Goal: Information Seeking & Learning: Learn about a topic

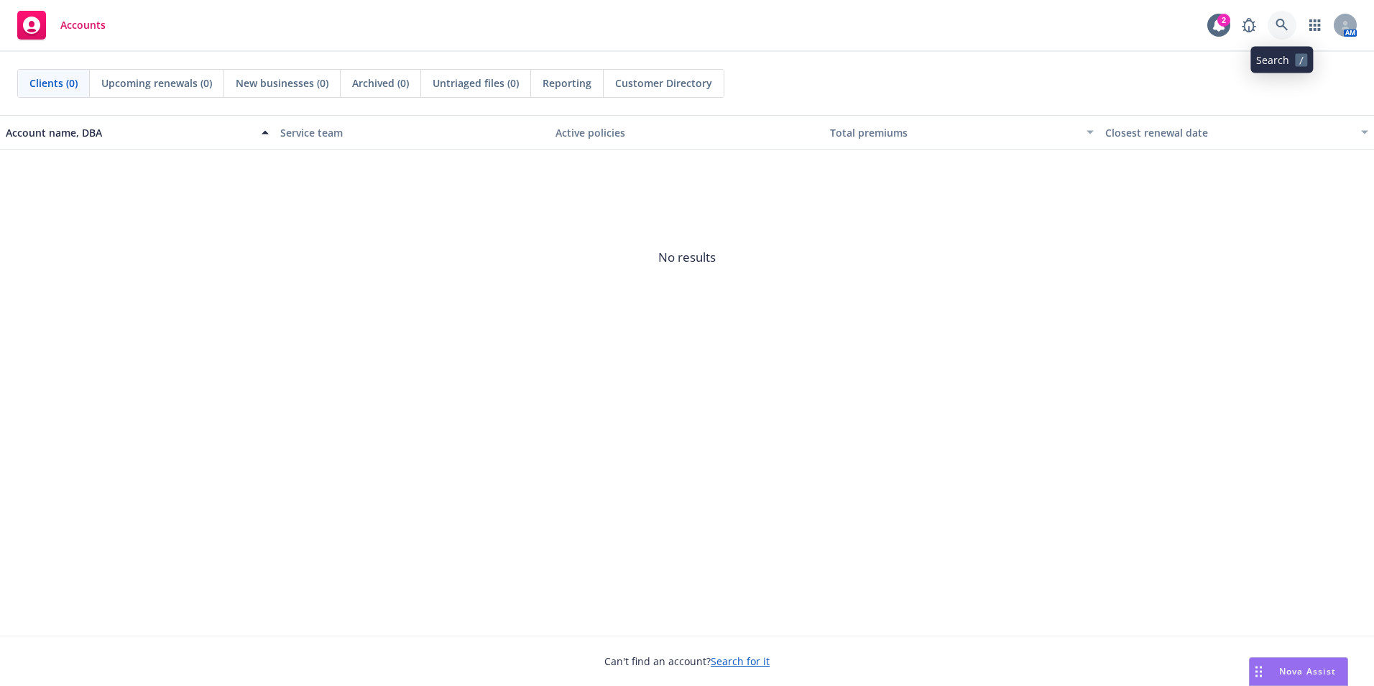
click at [1279, 28] on icon at bounding box center [1282, 25] width 13 height 13
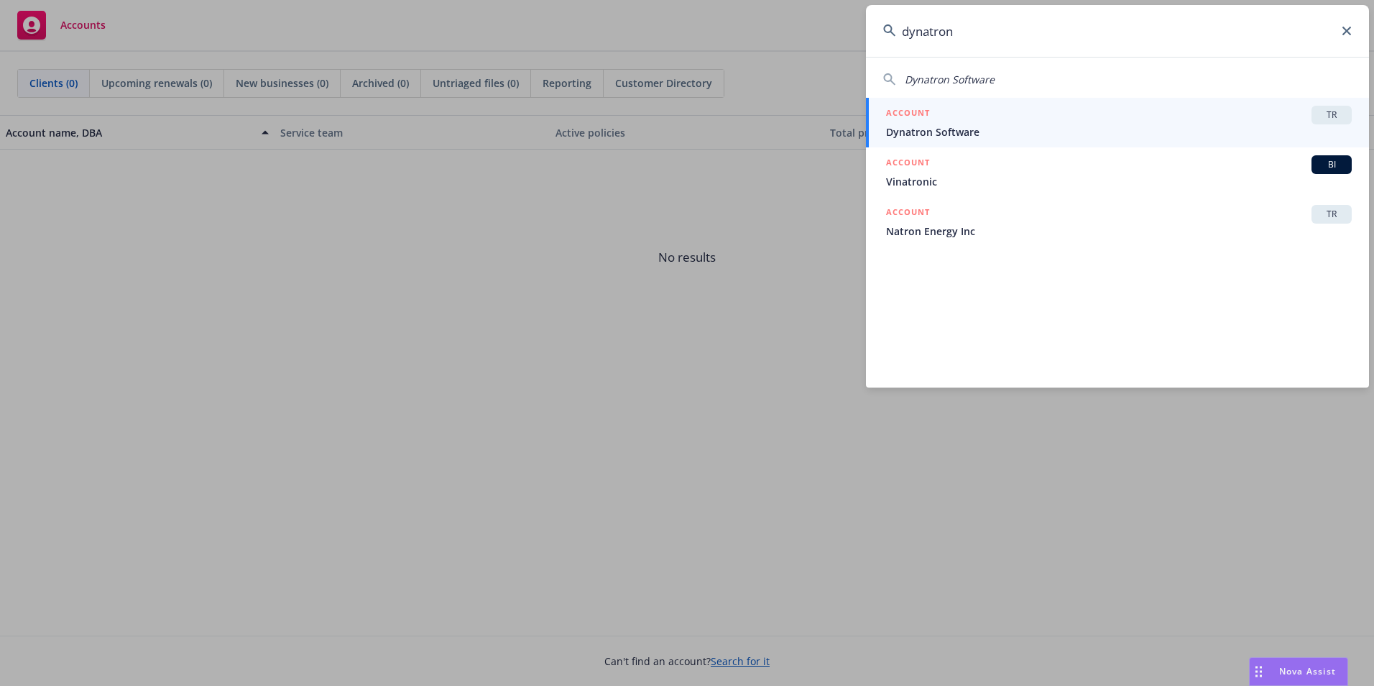
type input "dynatron"
click at [1162, 114] on div "ACCOUNT TR" at bounding box center [1119, 115] width 466 height 19
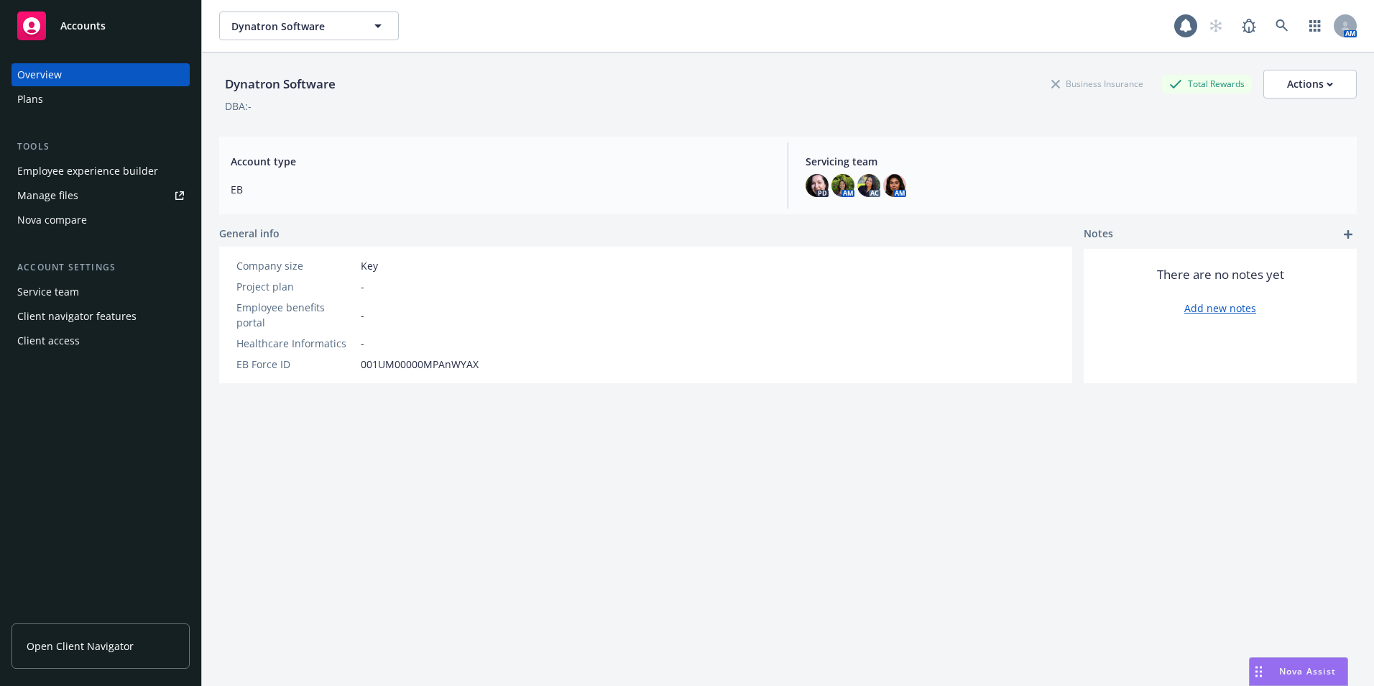
click at [72, 174] on div "Employee experience builder" at bounding box center [87, 171] width 141 height 23
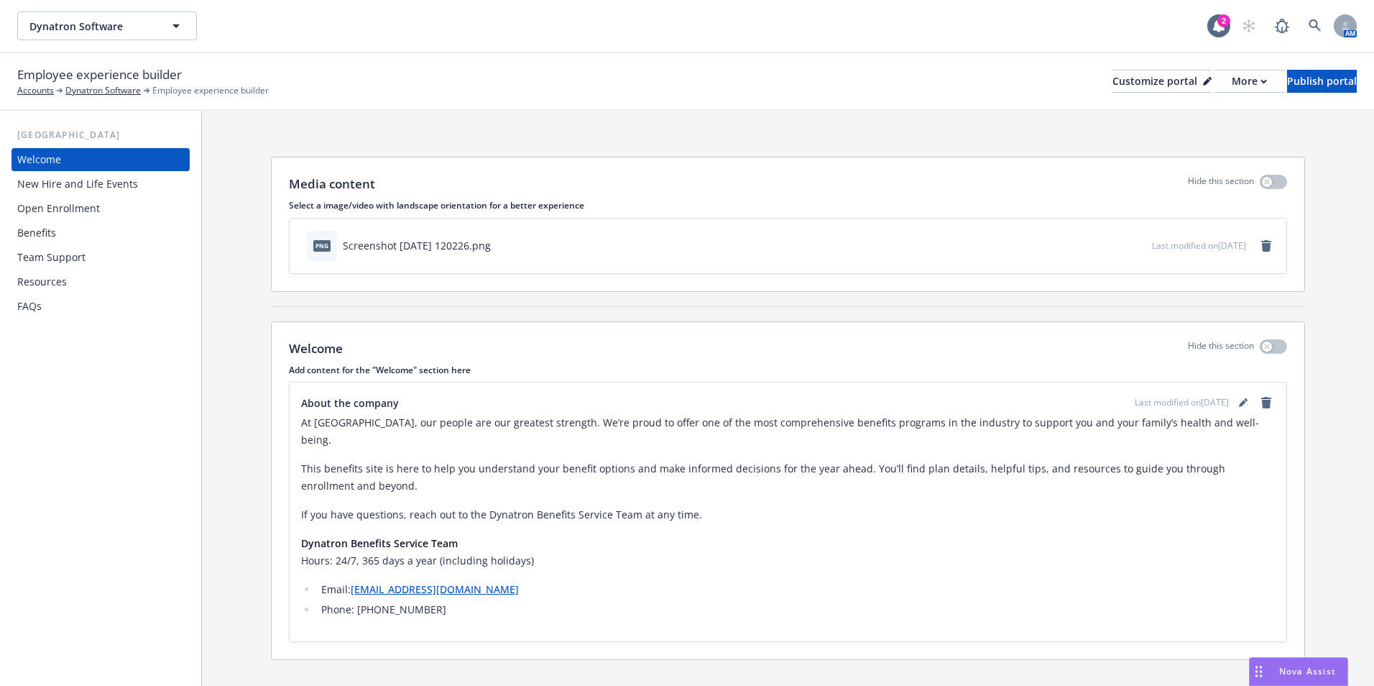
click at [112, 187] on div "New Hire and Life Events" at bounding box center [77, 184] width 121 height 23
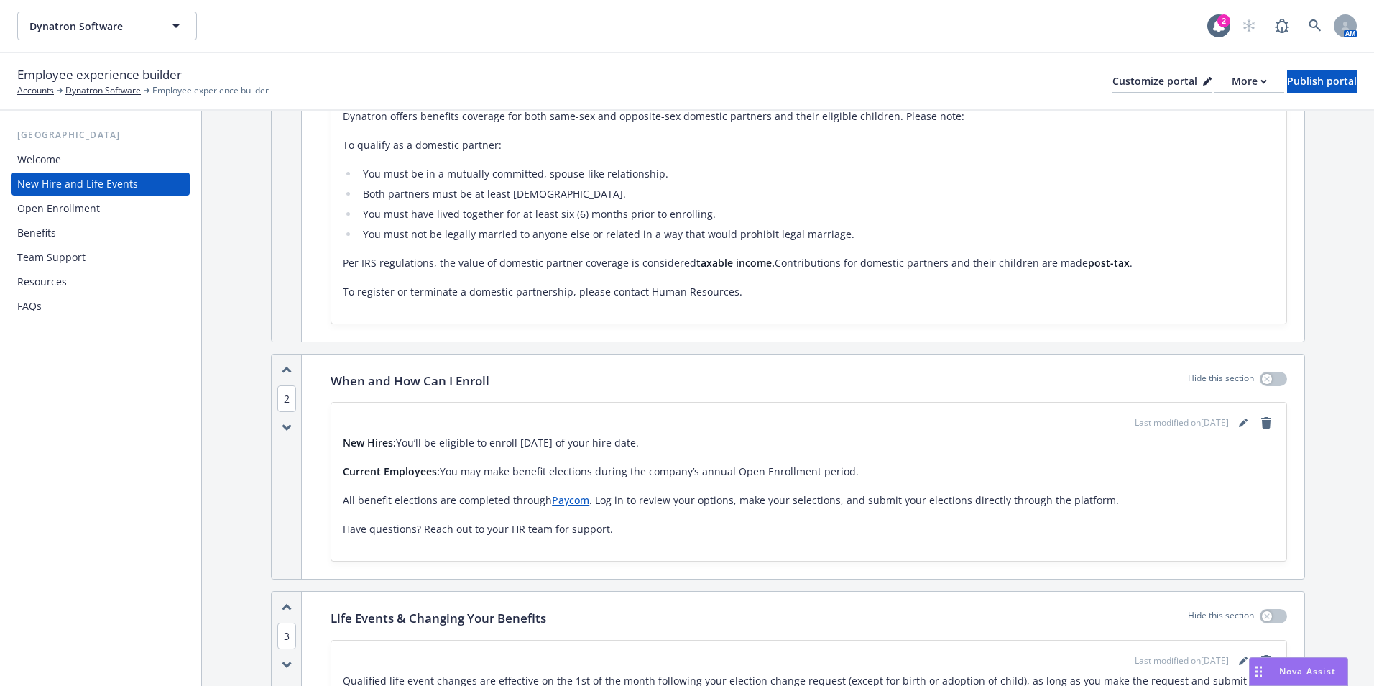
scroll to position [719, 0]
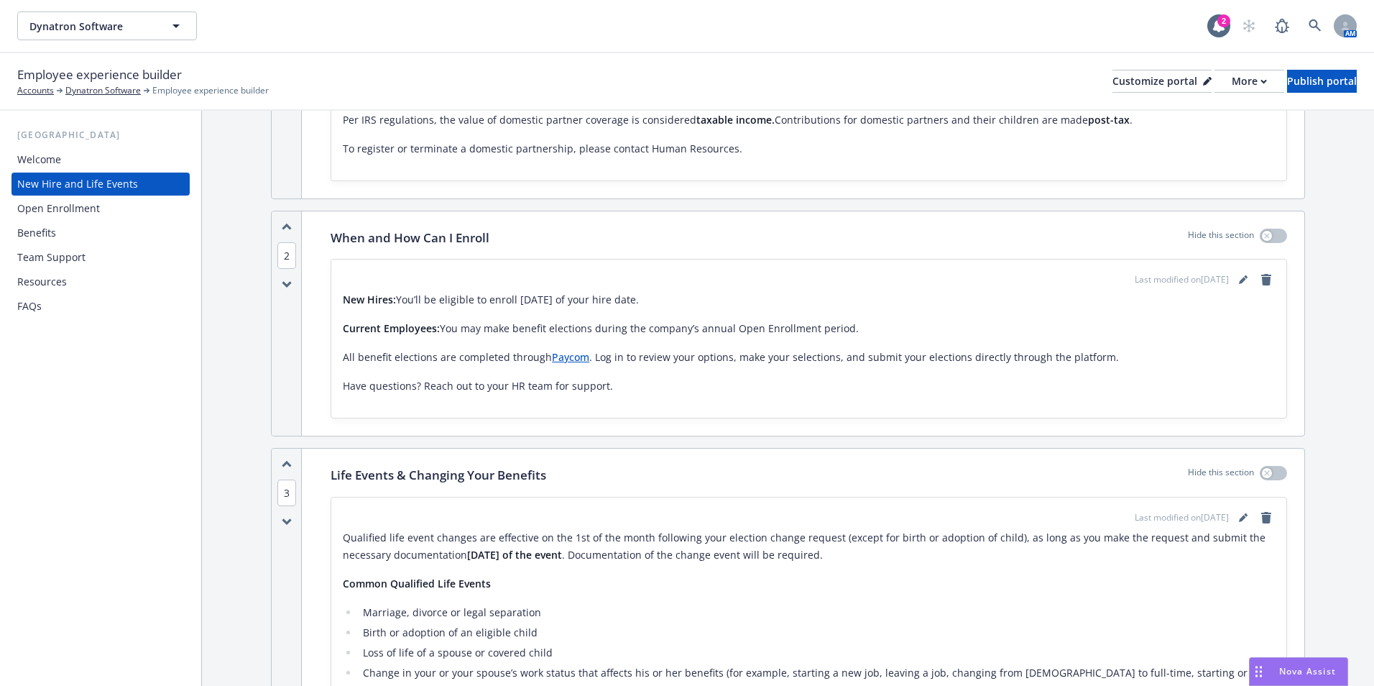
click at [400, 308] on p "New Hires: You’ll be eligible to enroll within 30 days of your hire date." at bounding box center [809, 299] width 932 height 17
